Goal: Task Accomplishment & Management: Manage account settings

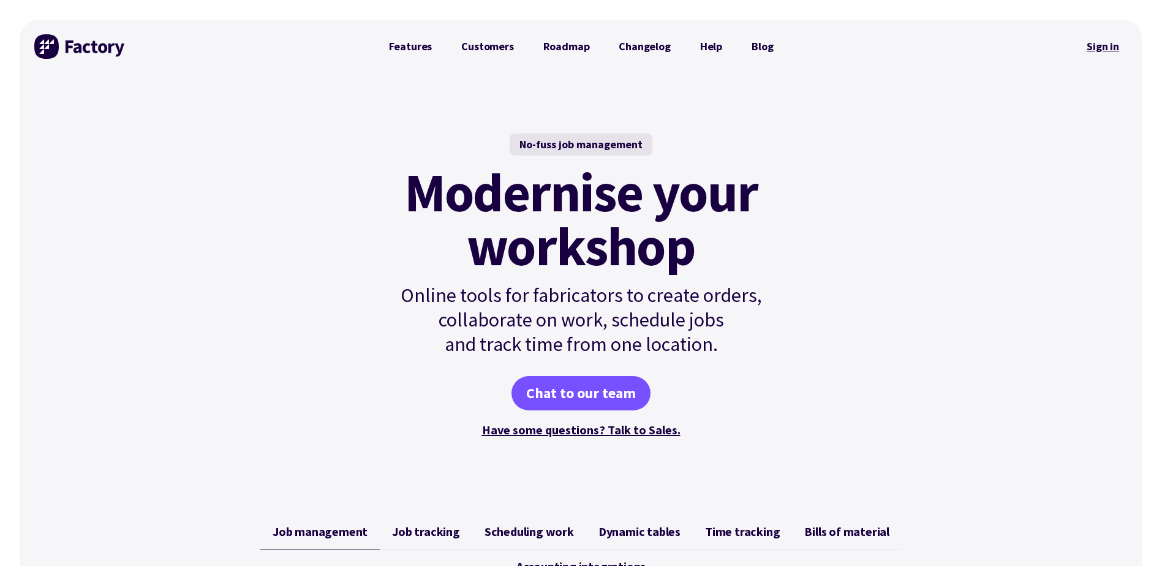
click at [1103, 48] on link "Sign in" at bounding box center [1103, 46] width 50 height 28
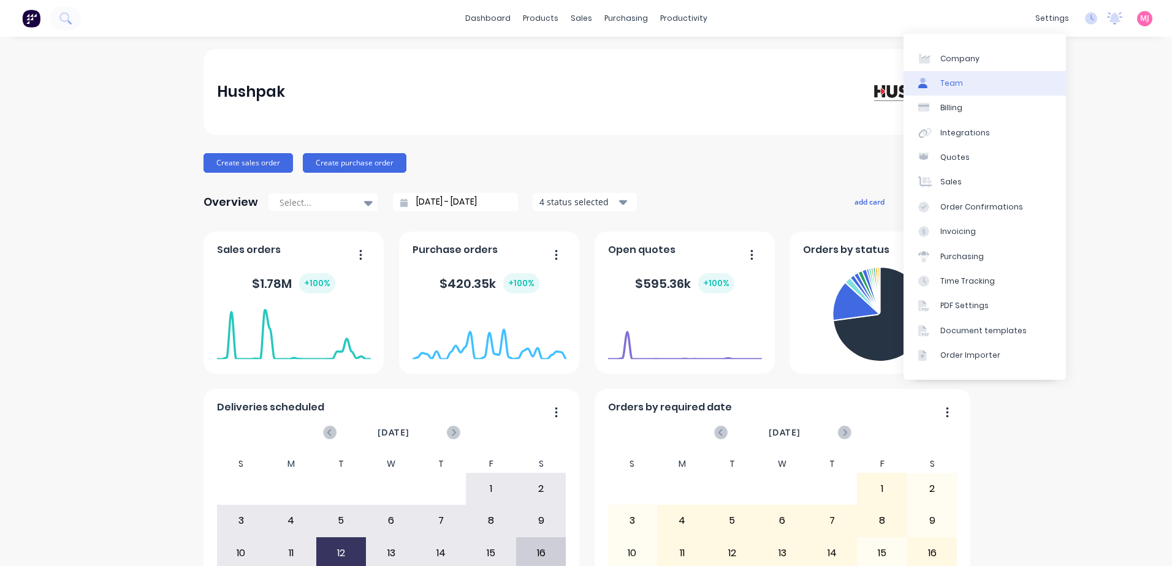
click at [946, 83] on div "Team" at bounding box center [951, 83] width 23 height 11
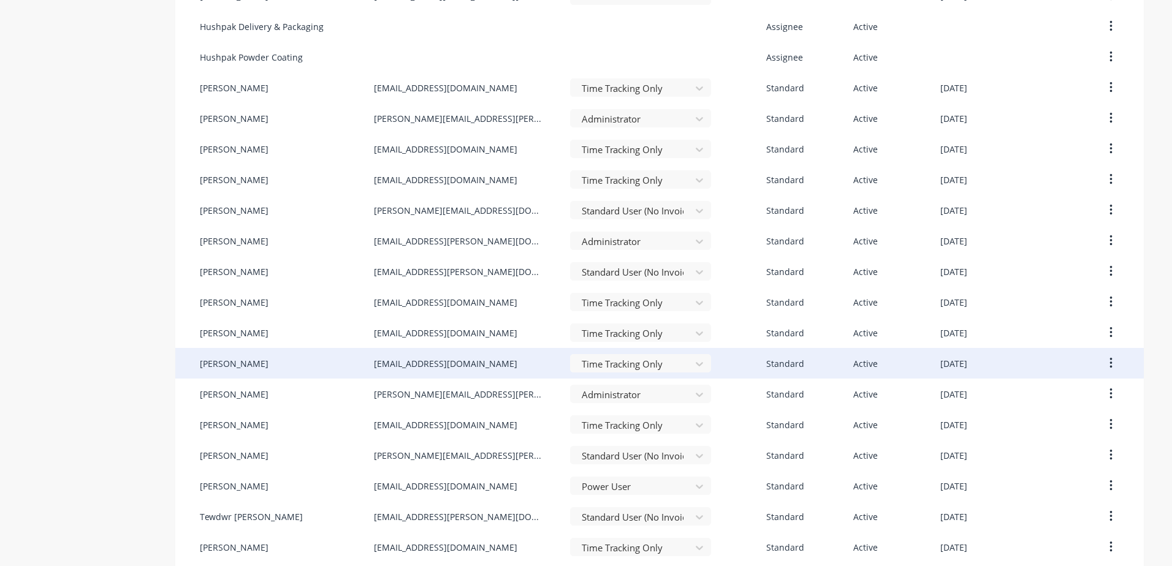
scroll to position [613, 0]
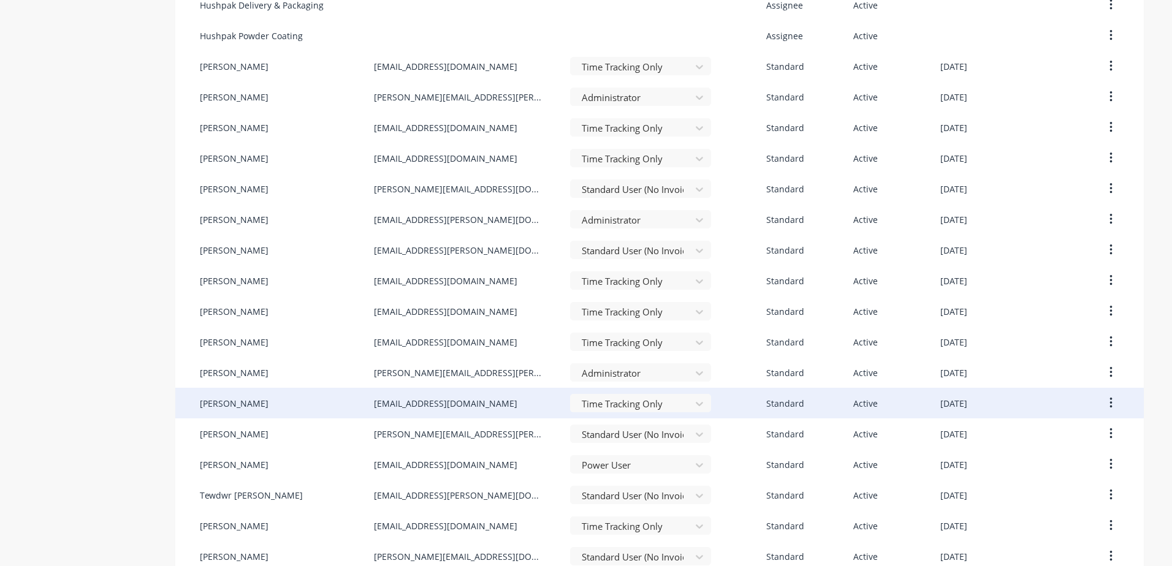
click at [1109, 403] on icon "button" at bounding box center [1110, 402] width 3 height 13
click at [1036, 459] on div "Disable" at bounding box center [1067, 460] width 94 height 18
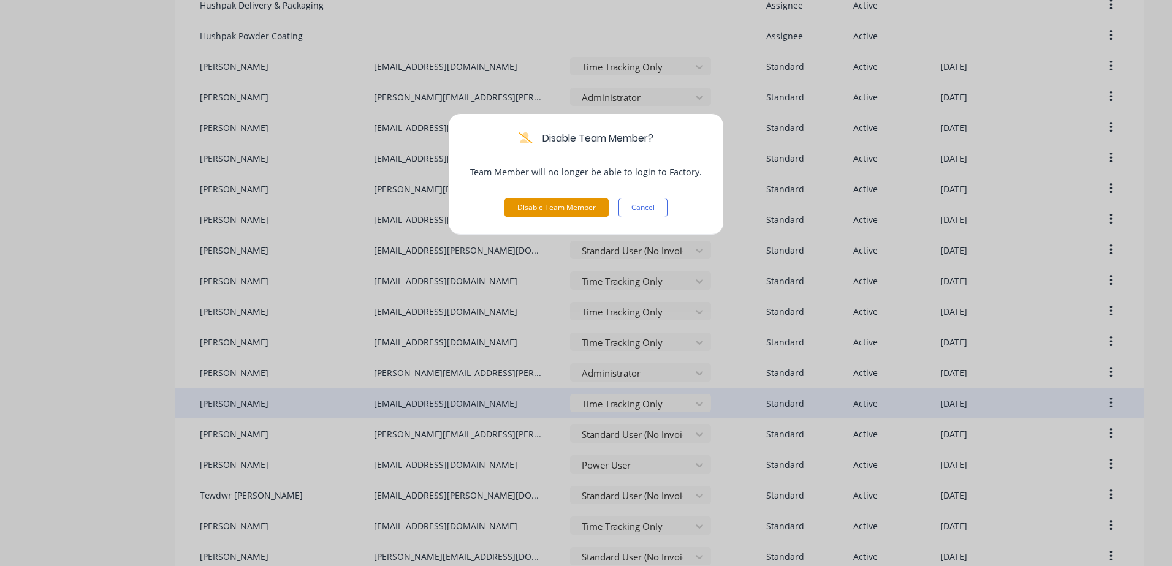
click at [547, 208] on button "Disable Team Member" at bounding box center [556, 208] width 104 height 20
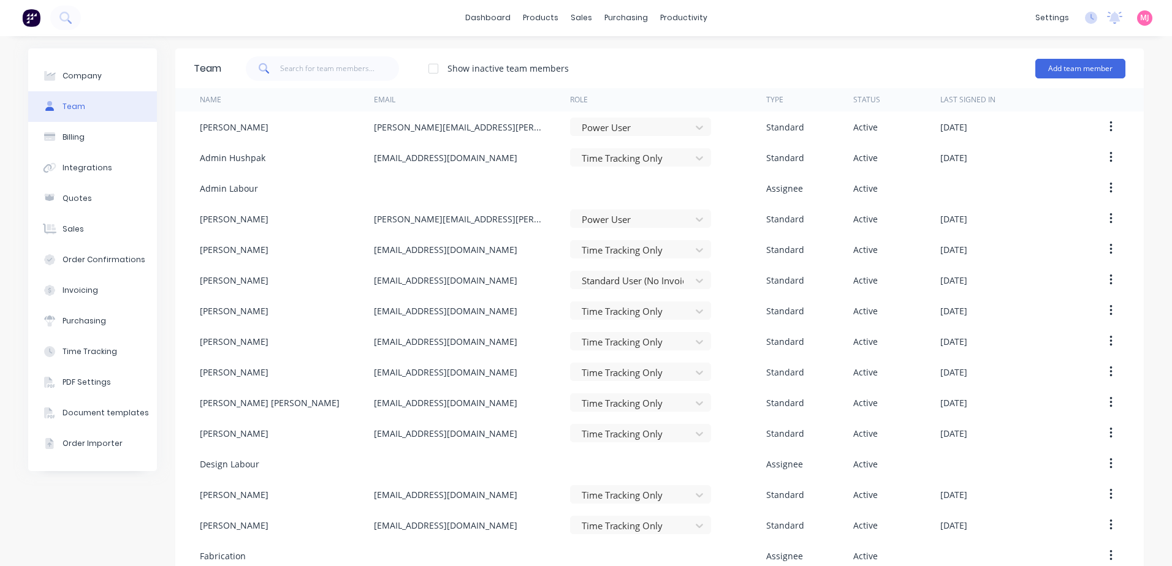
scroll to position [0, 0]
click at [1069, 68] on button "Add team member" at bounding box center [1080, 69] width 90 height 20
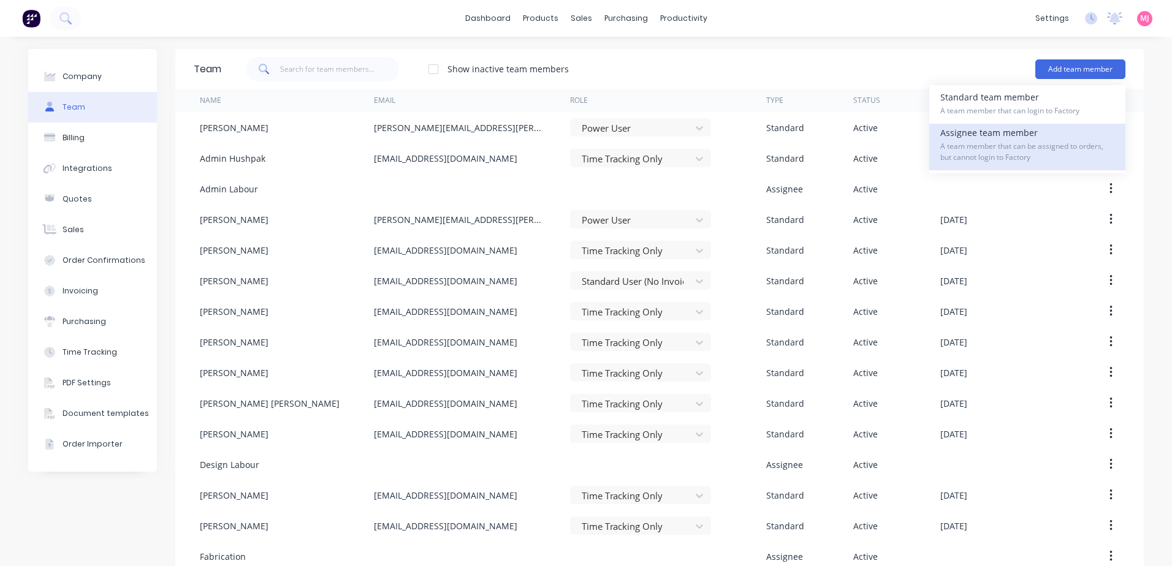
click at [1015, 148] on span "A team member that can be assigned to orders, but cannot login to Factory" at bounding box center [1027, 152] width 174 height 22
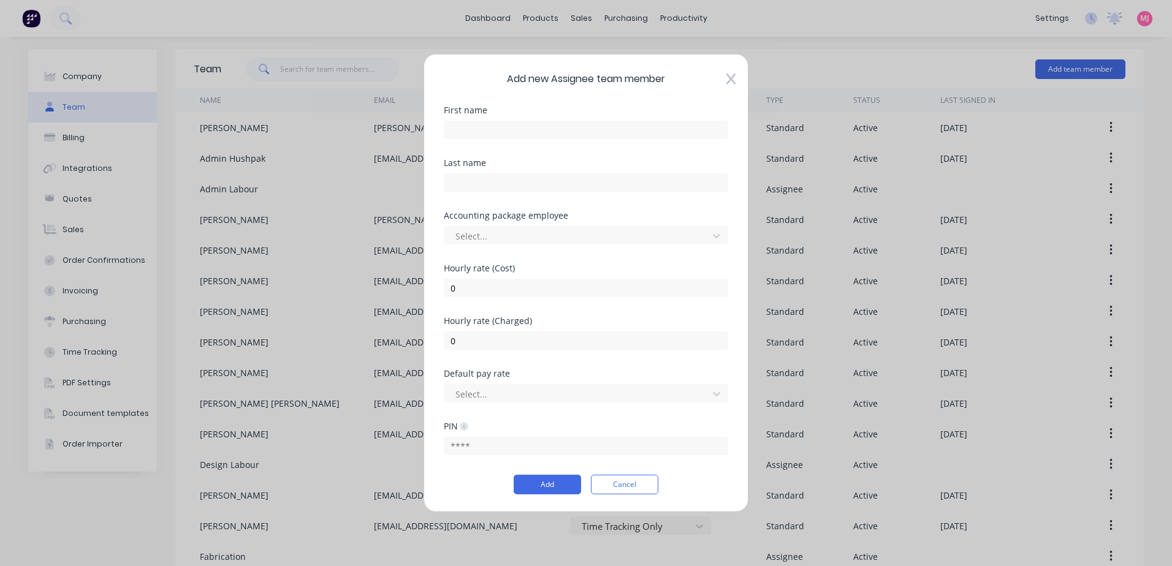
click at [732, 77] on icon at bounding box center [730, 79] width 9 height 12
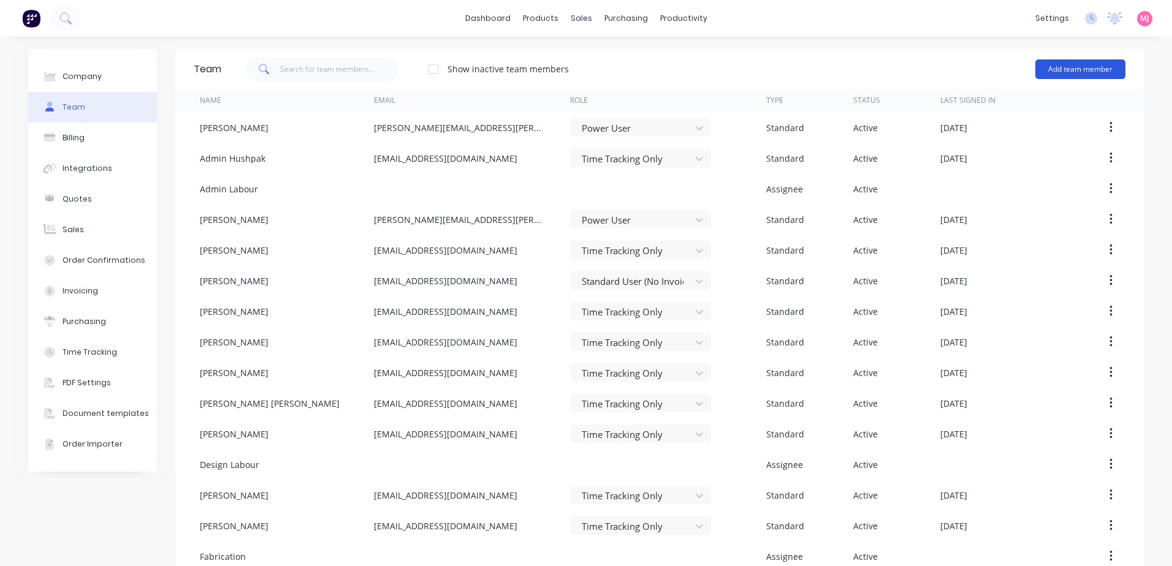
click at [1096, 63] on button "Add team member" at bounding box center [1080, 69] width 90 height 20
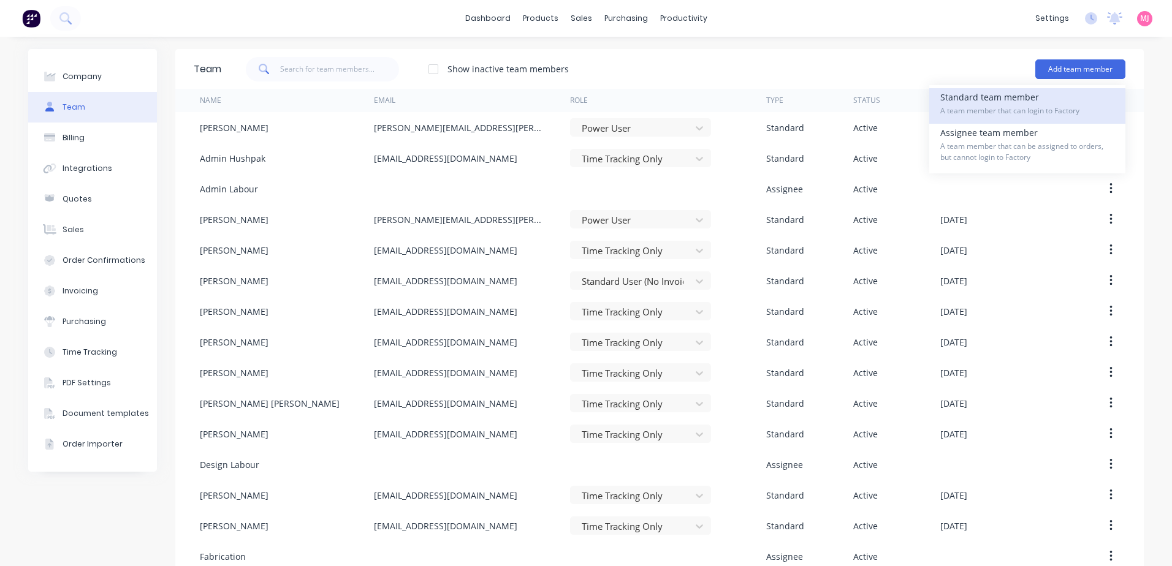
click at [996, 99] on div "Standard team member A team member that can login to Factory" at bounding box center [1027, 106] width 174 height 36
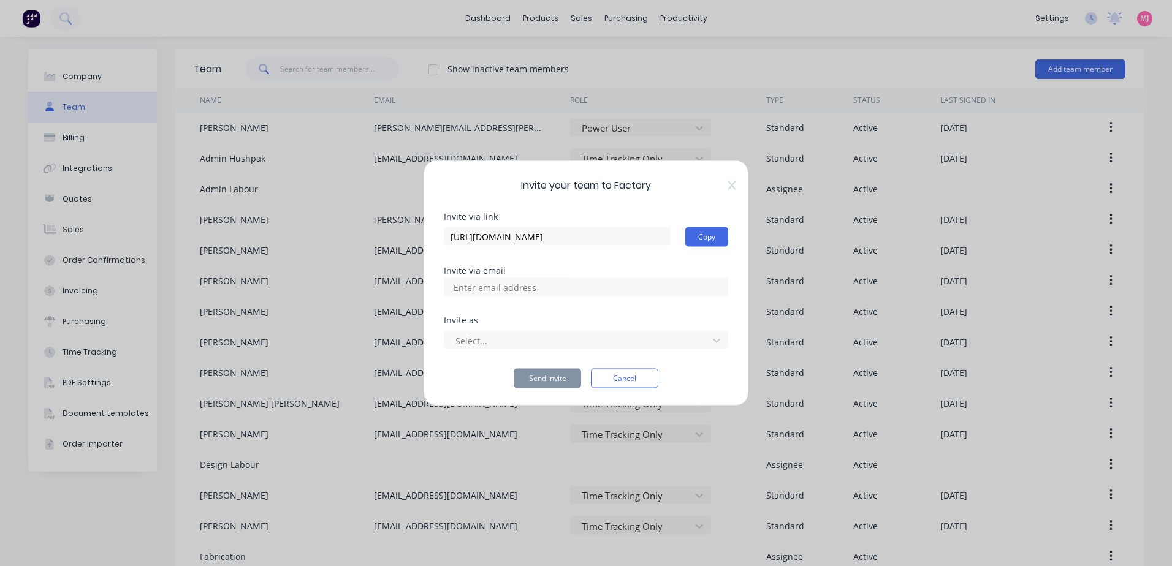
click at [513, 284] on input at bounding box center [508, 287] width 123 height 18
type input "[EMAIL_ADDRESS][DOMAIN_NAME]"
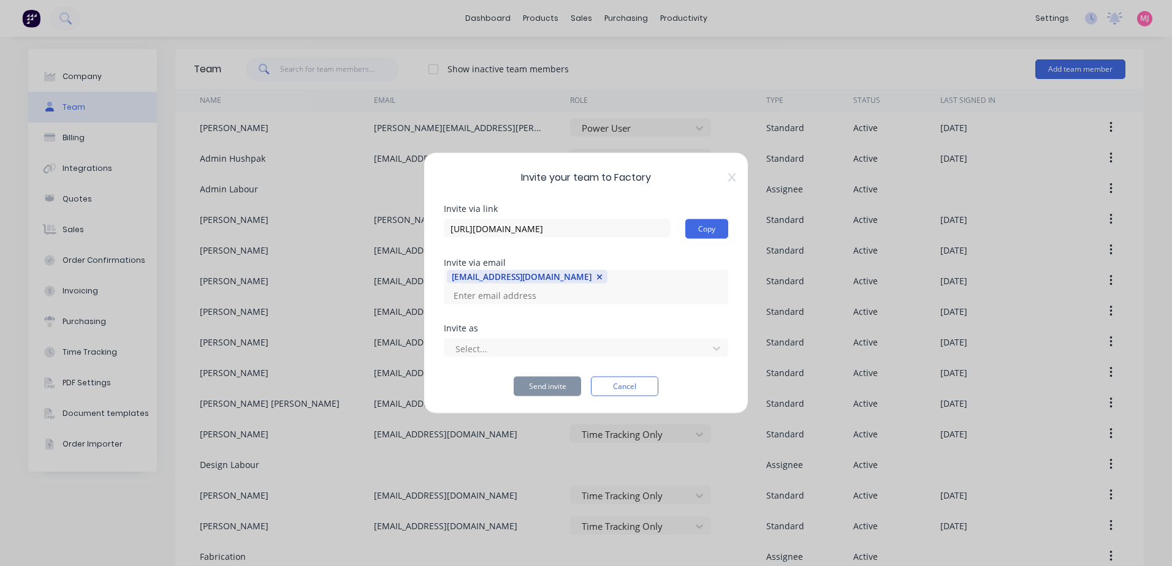
click at [569, 288] on input at bounding box center [508, 295] width 123 height 18
type input "[PERSON_NAME][EMAIL_ADDRESS][DOMAIN_NAME]"
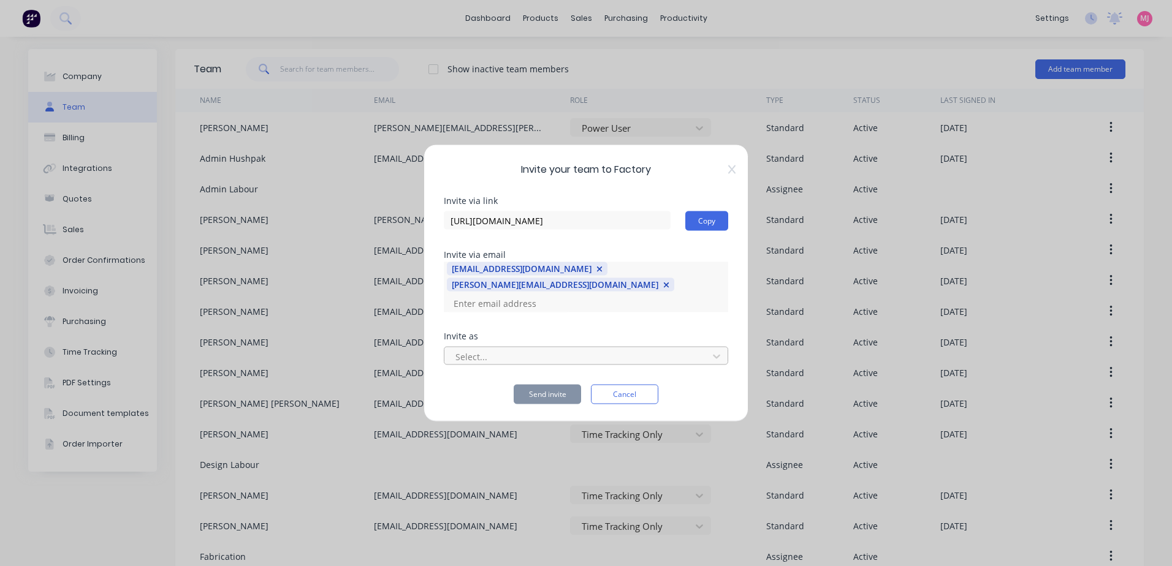
click at [507, 356] on div at bounding box center [578, 356] width 248 height 15
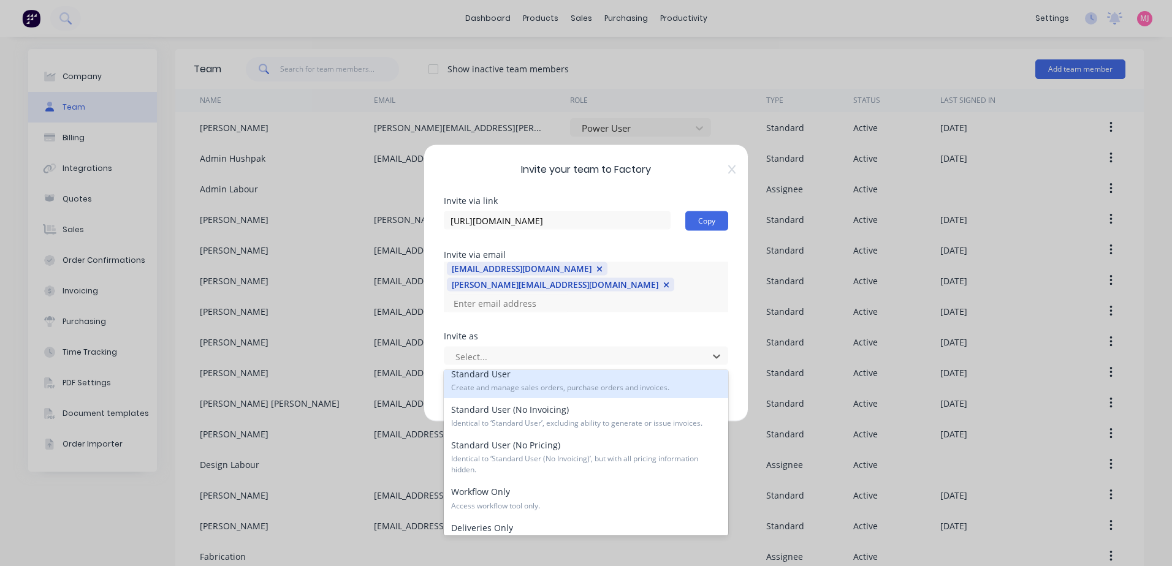
scroll to position [182, 0]
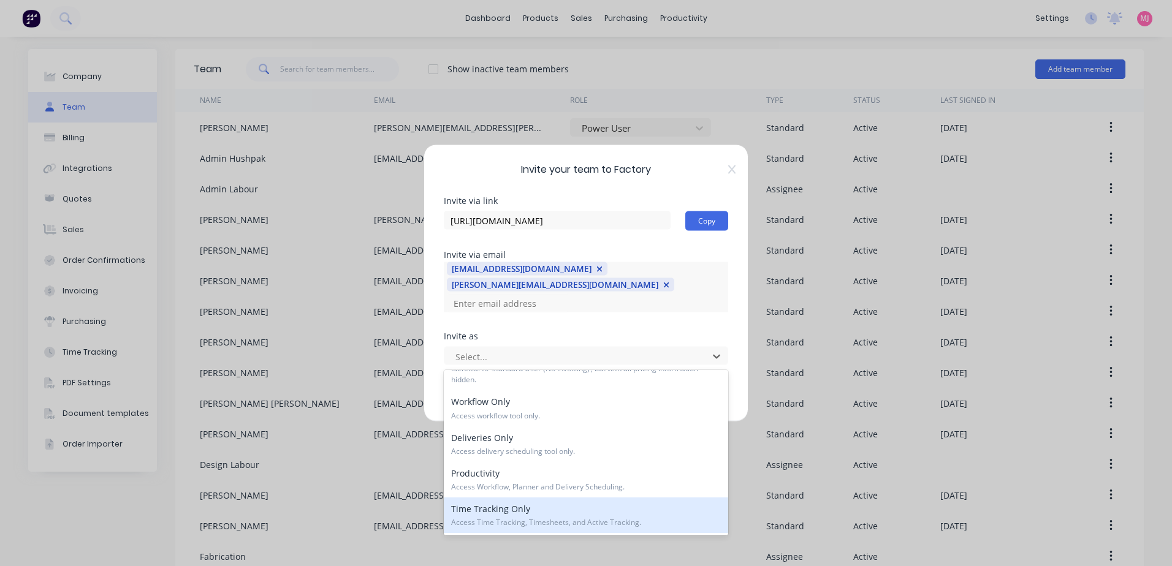
click at [521, 517] on div "Time Tracking Only Access Time Tracking, Timesheets, and Active Tracking." at bounding box center [586, 516] width 284 height 36
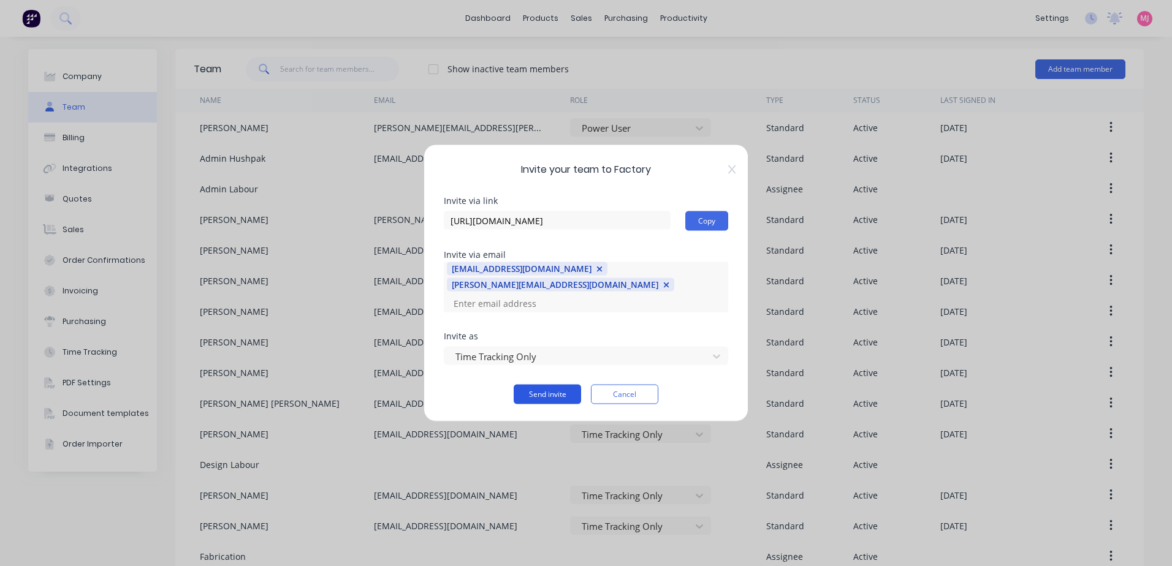
click at [541, 395] on button "Send invite" at bounding box center [546, 395] width 67 height 20
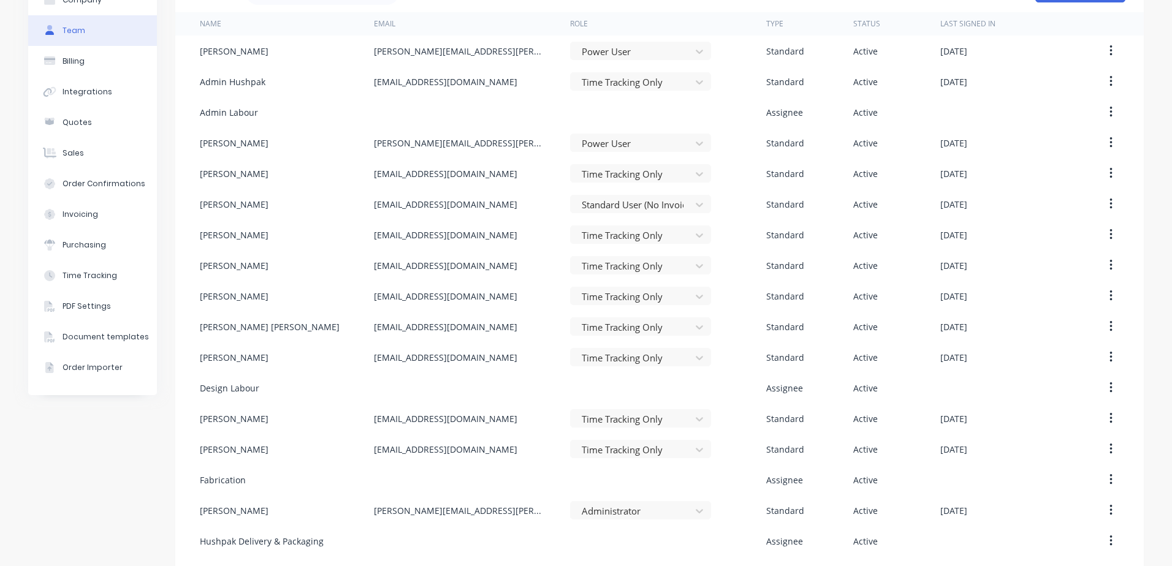
scroll to position [0, 0]
